Goal: Information Seeking & Learning: Find specific fact

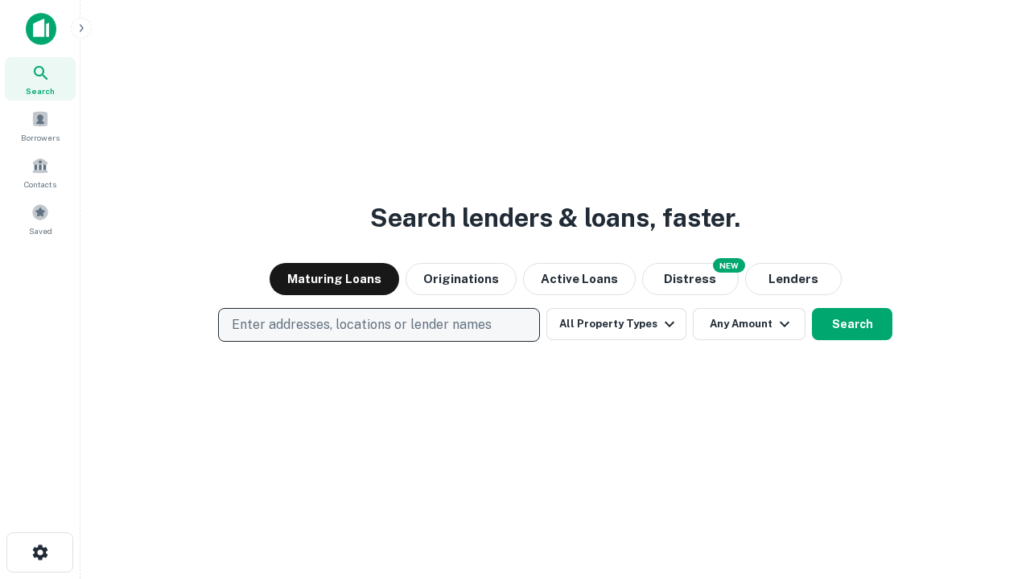
click at [378, 325] on p "Enter addresses, locations or lender names" at bounding box center [362, 324] width 260 height 19
type input "**********"
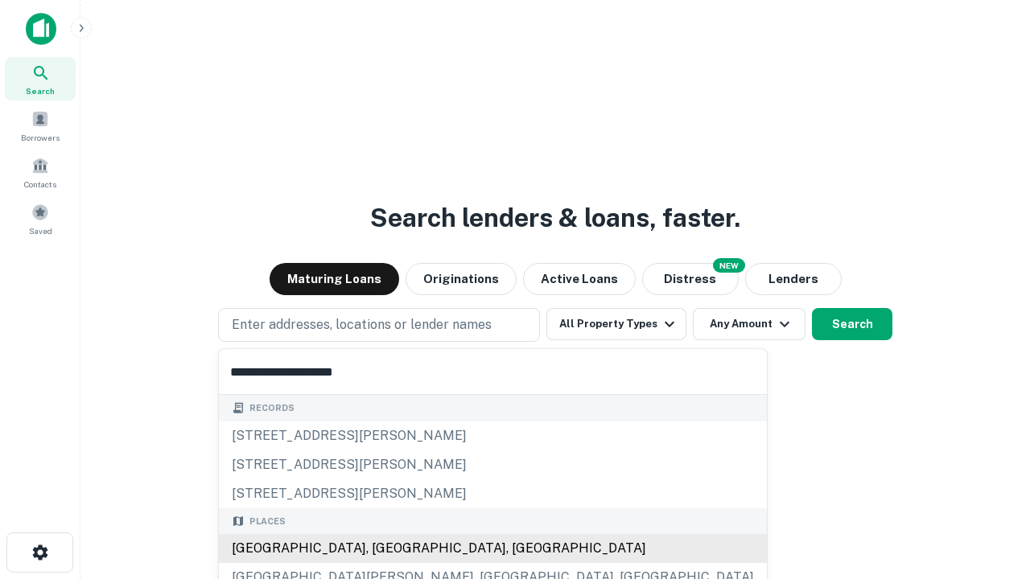
click at [385, 549] on div "Santa Monica, CA, USA" at bounding box center [493, 548] width 548 height 29
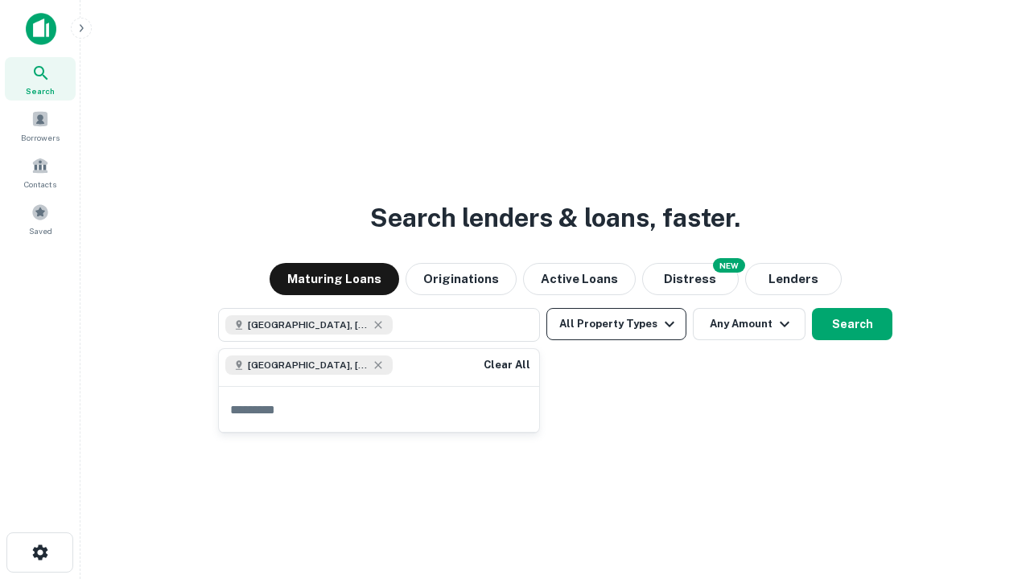
click at [616, 324] on button "All Property Types" at bounding box center [616, 324] width 140 height 32
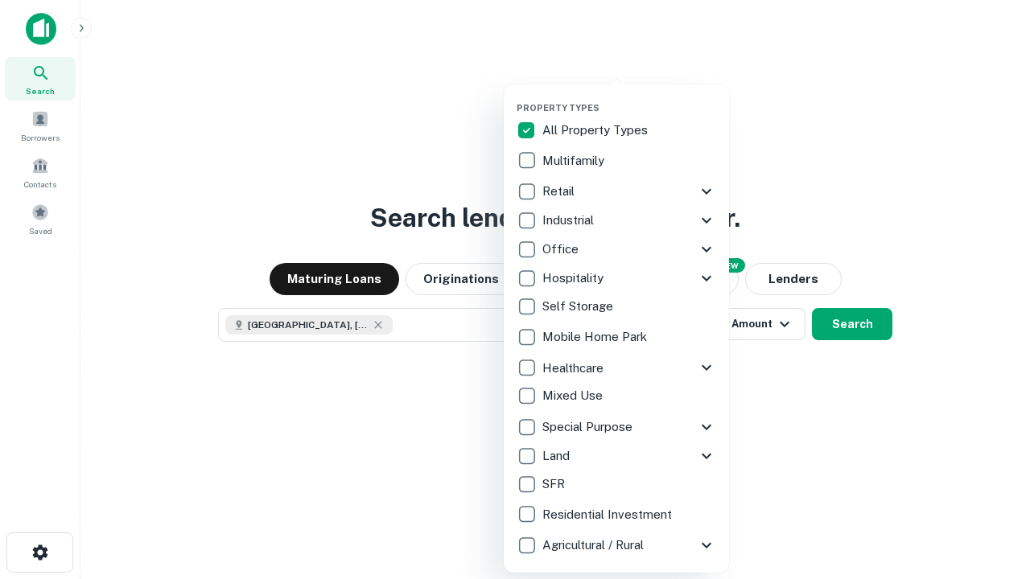
click at [629, 97] on button "button" at bounding box center [629, 97] width 225 height 1
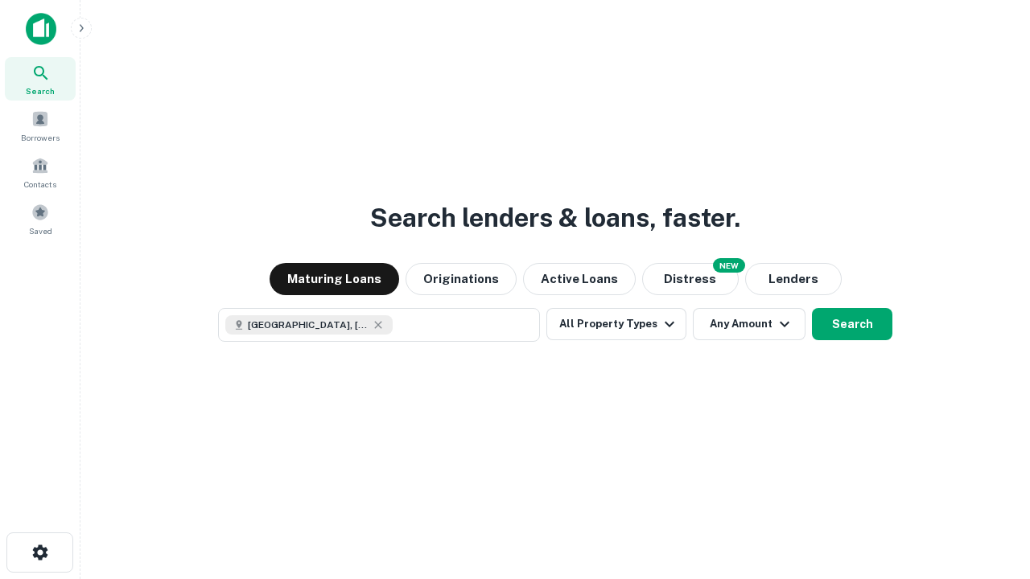
scroll to position [26, 0]
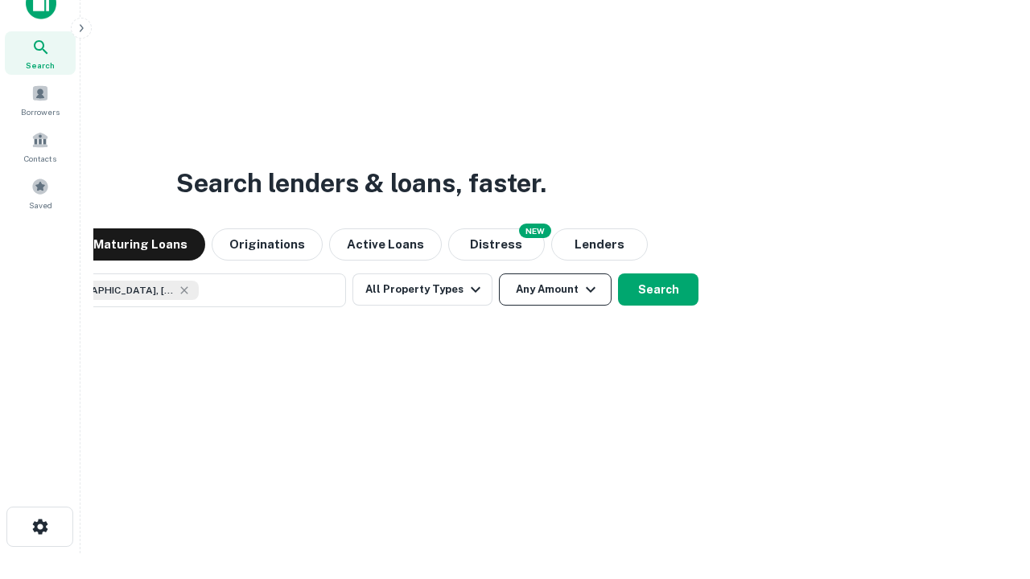
click at [499, 274] on button "Any Amount" at bounding box center [555, 290] width 113 height 32
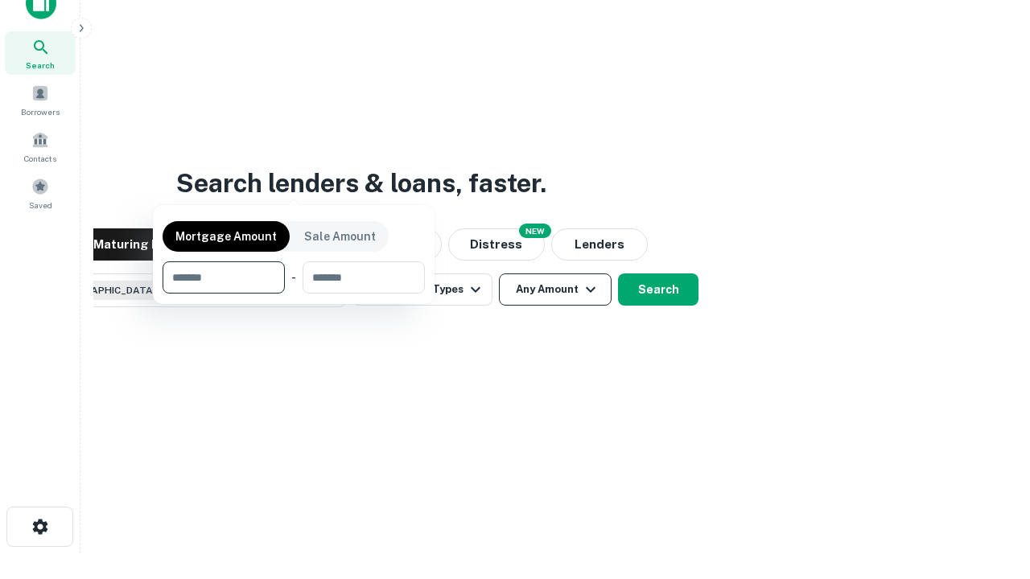
scroll to position [116, 455]
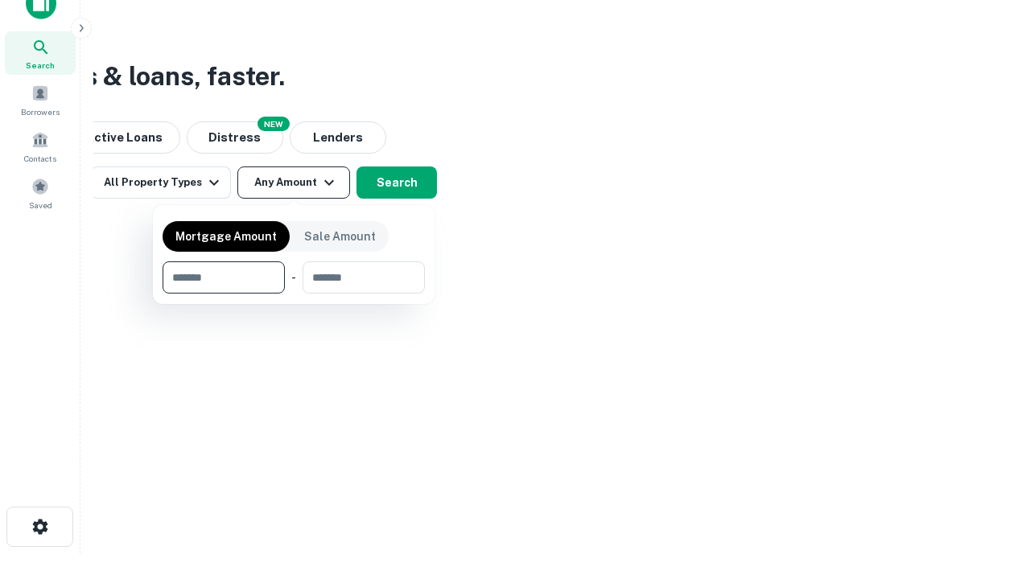
type input "*******"
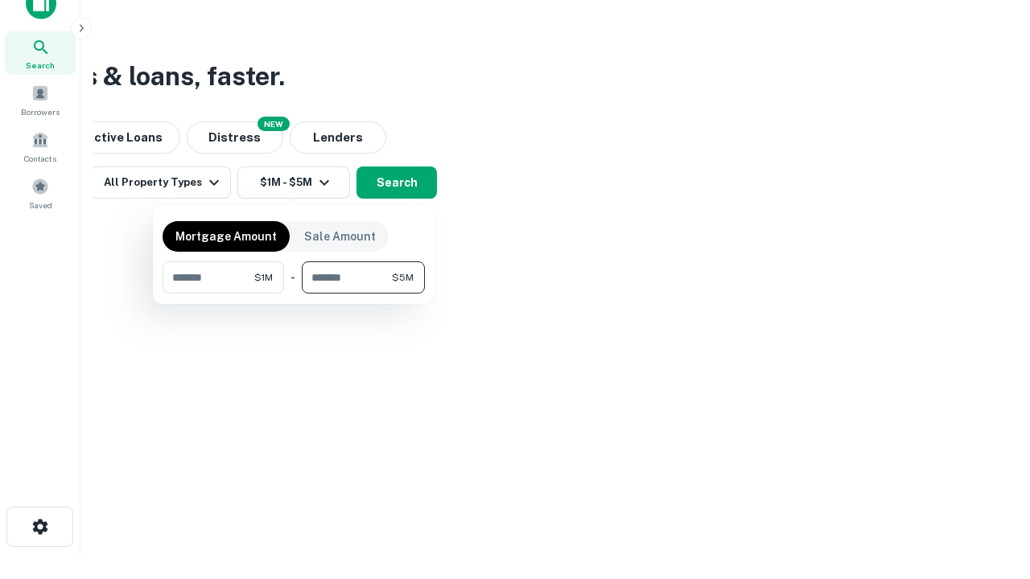
type input "*******"
click at [294, 294] on button "button" at bounding box center [294, 294] width 262 height 1
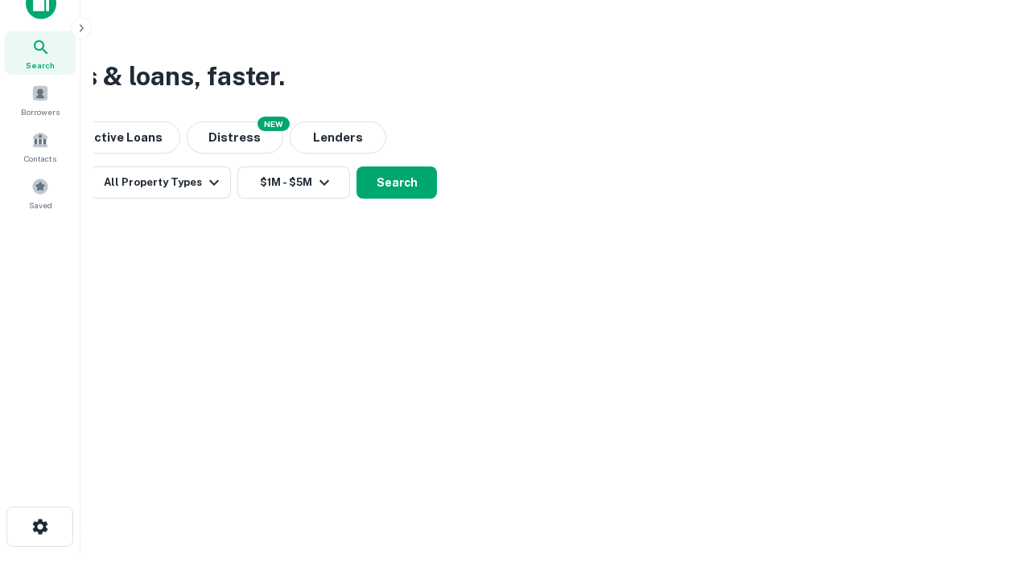
scroll to position [26, 0]
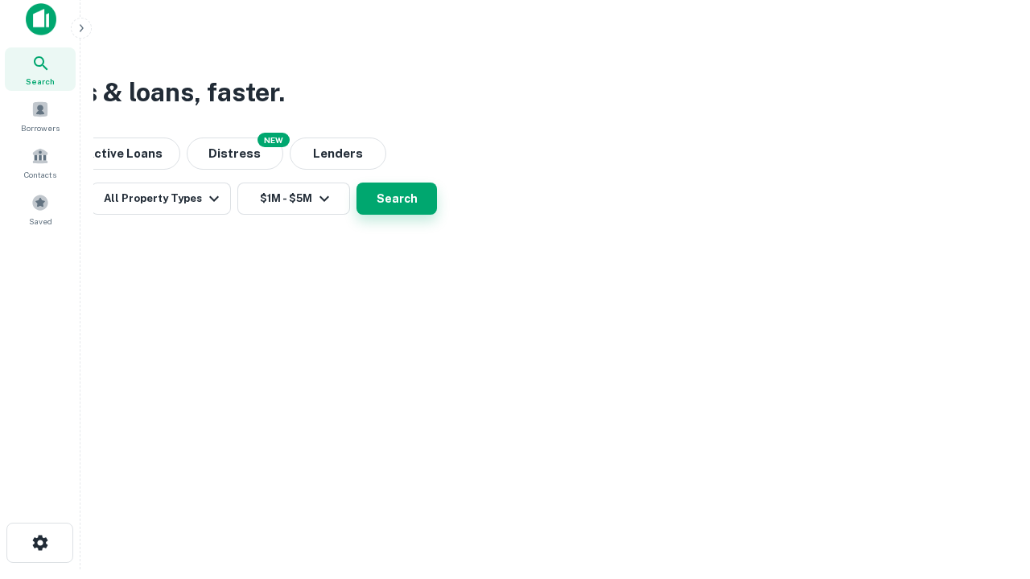
click at [437, 215] on button "Search" at bounding box center [396, 199] width 80 height 32
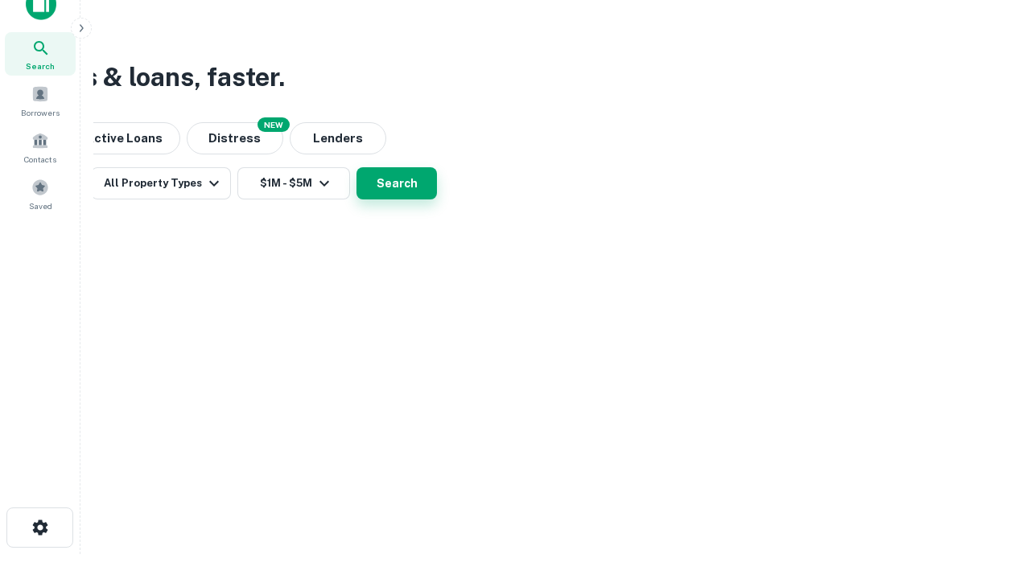
scroll to position [0, 297]
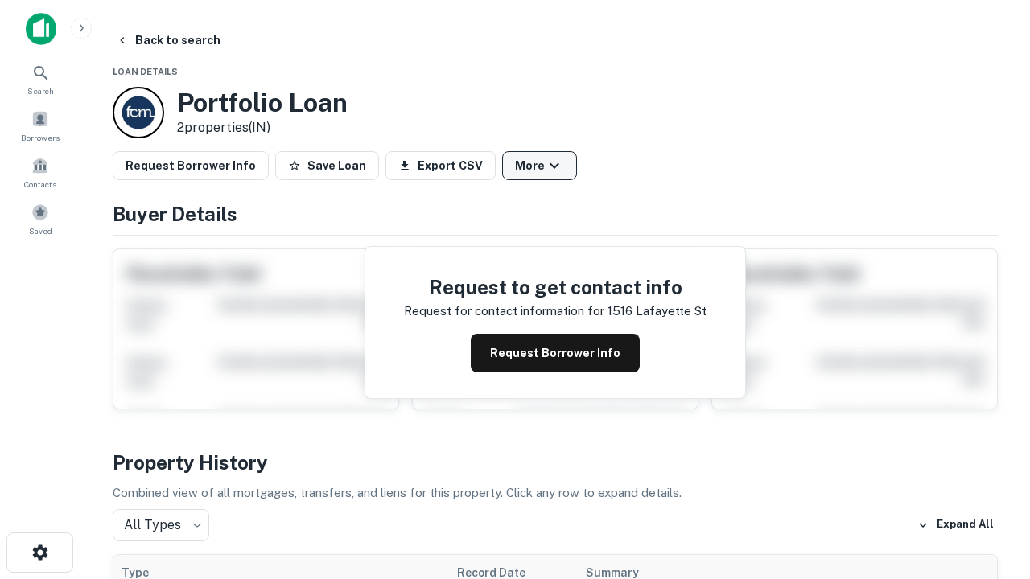
click at [539, 166] on button "More" at bounding box center [539, 165] width 75 height 29
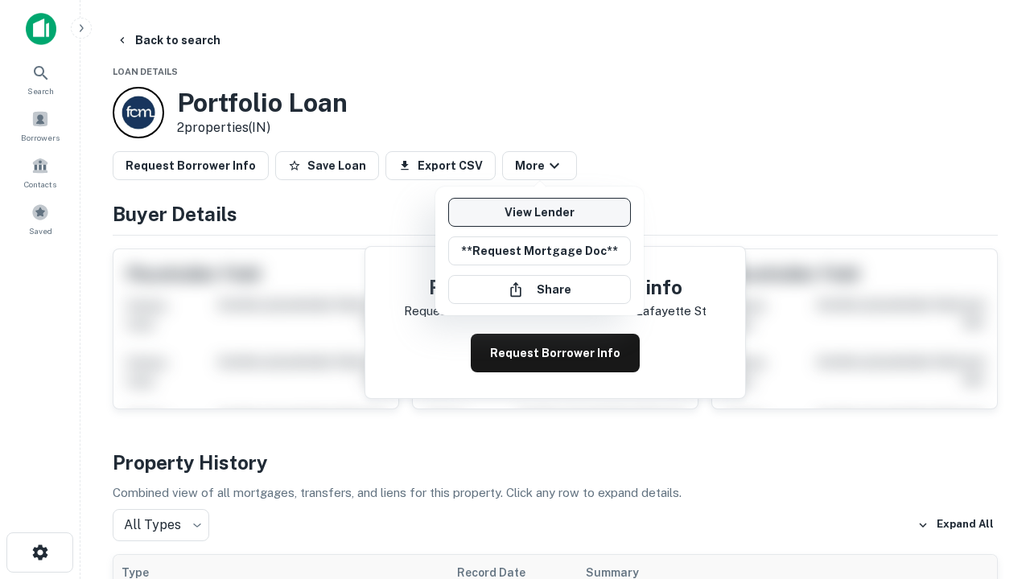
click at [539, 212] on link "View Lender" at bounding box center [539, 212] width 183 height 29
